Goal: Browse casually

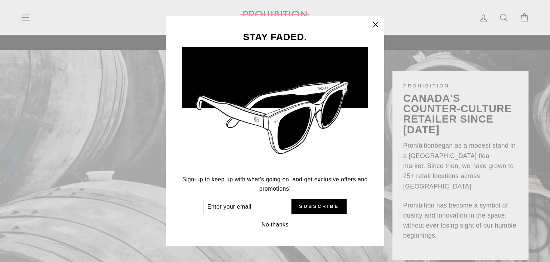
click at [377, 27] on icon "button" at bounding box center [376, 25] width 4 height 4
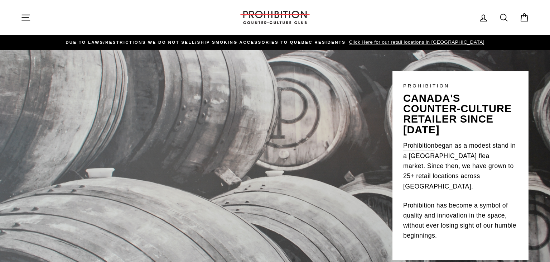
click at [524, 16] on icon at bounding box center [525, 18] width 10 height 10
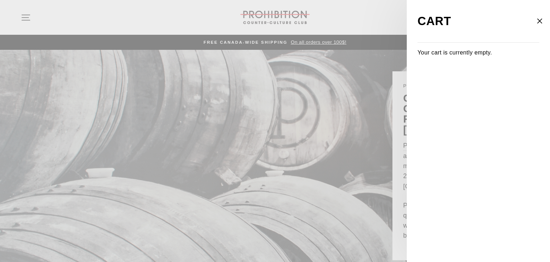
click at [538, 20] on icon "button" at bounding box center [540, 21] width 10 height 10
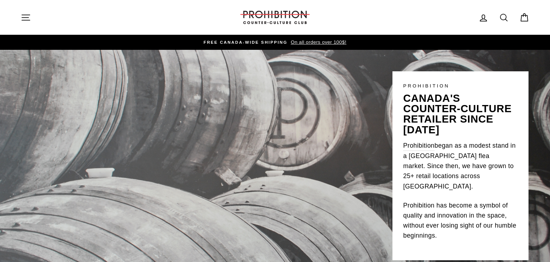
click at [505, 15] on icon at bounding box center [504, 18] width 10 height 10
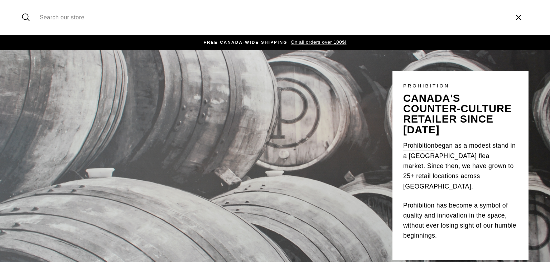
click at [518, 16] on icon "button" at bounding box center [519, 17] width 11 height 11
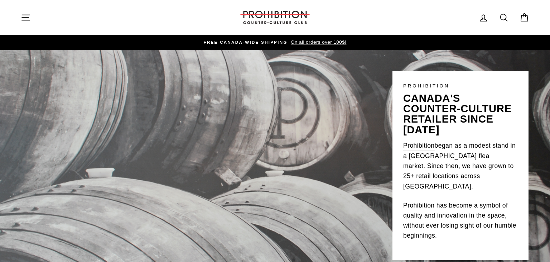
click at [267, 41] on span "FREE CANADA-WIDE SHIPPING" at bounding box center [246, 42] width 84 height 4
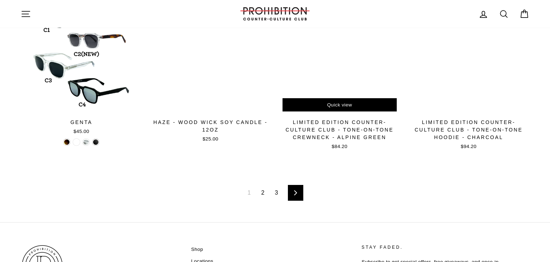
scroll to position [1244, 0]
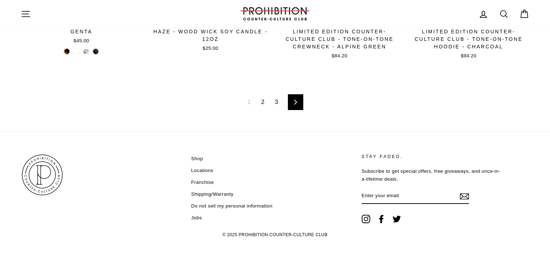
click at [277, 99] on link "3" at bounding box center [277, 101] width 12 height 11
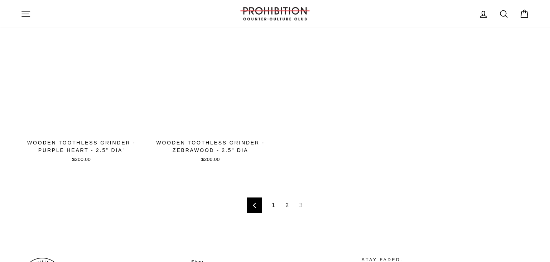
scroll to position [492, 0]
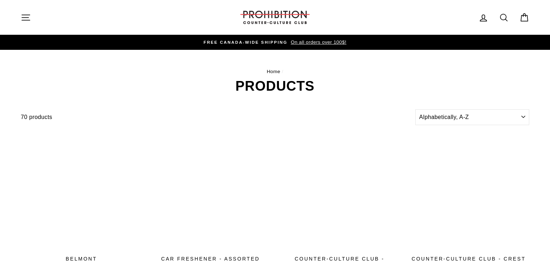
scroll to position [1244, 0]
